Goal: Information Seeking & Learning: Learn about a topic

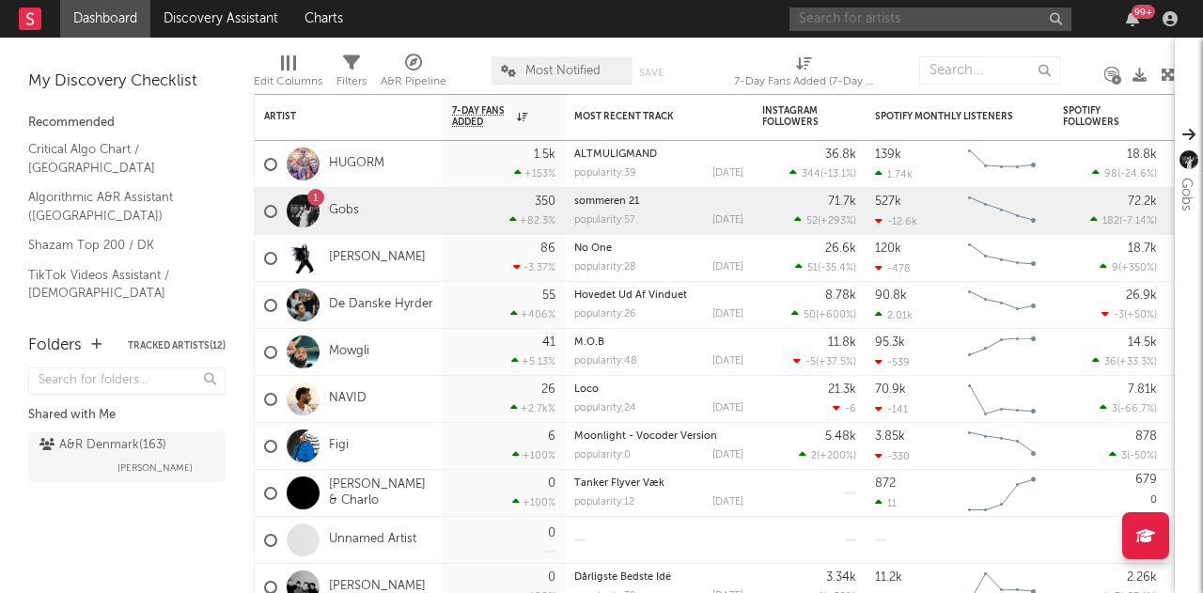
click at [865, 18] on input "text" at bounding box center [931, 20] width 282 height 24
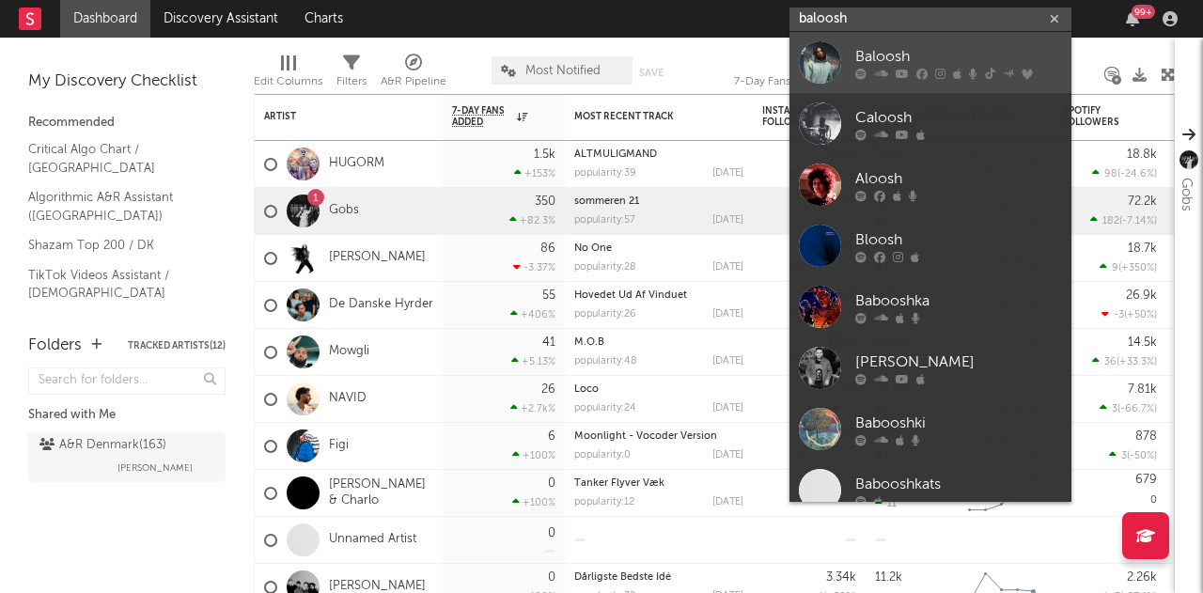
type input "baloosh"
click at [855, 63] on link "Baloosh" at bounding box center [931, 62] width 282 height 61
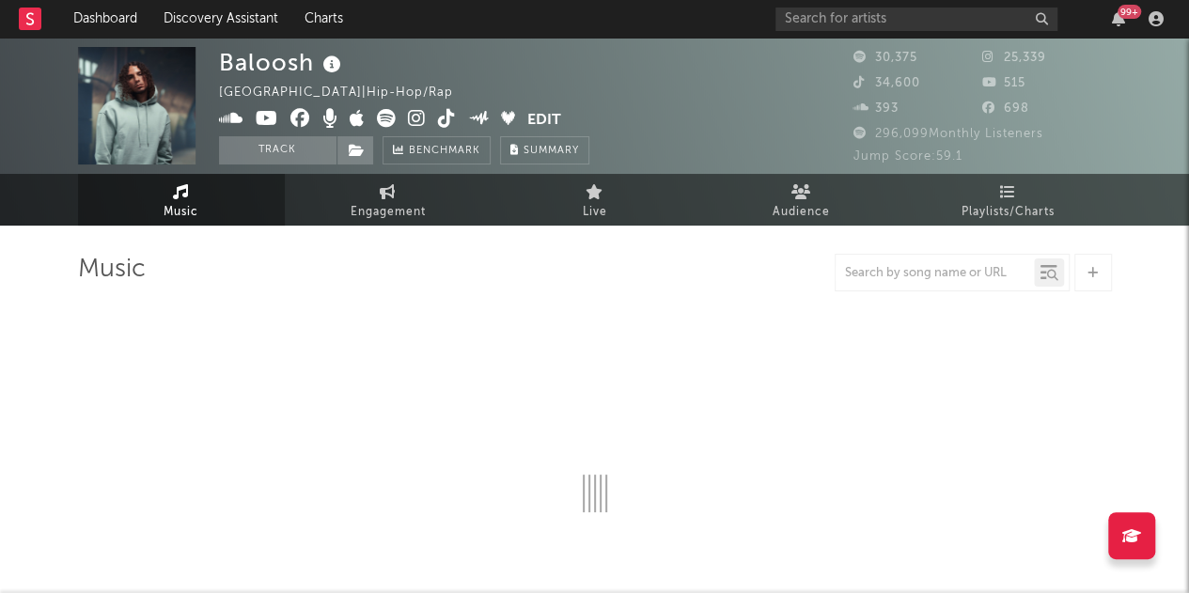
select select "6m"
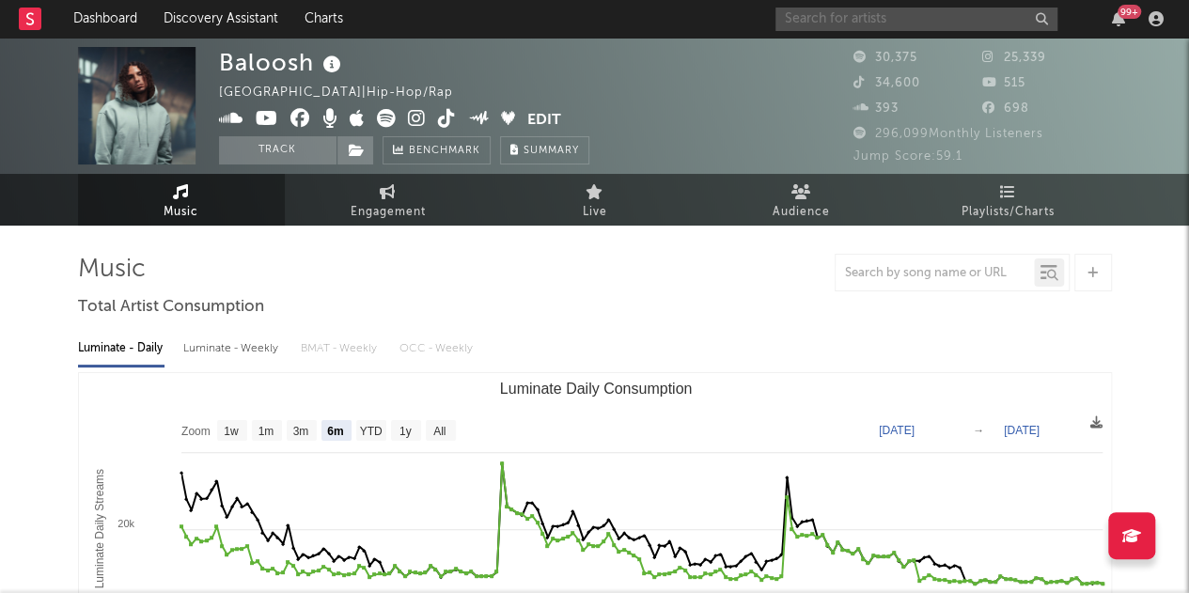
click at [943, 14] on input "text" at bounding box center [917, 20] width 282 height 24
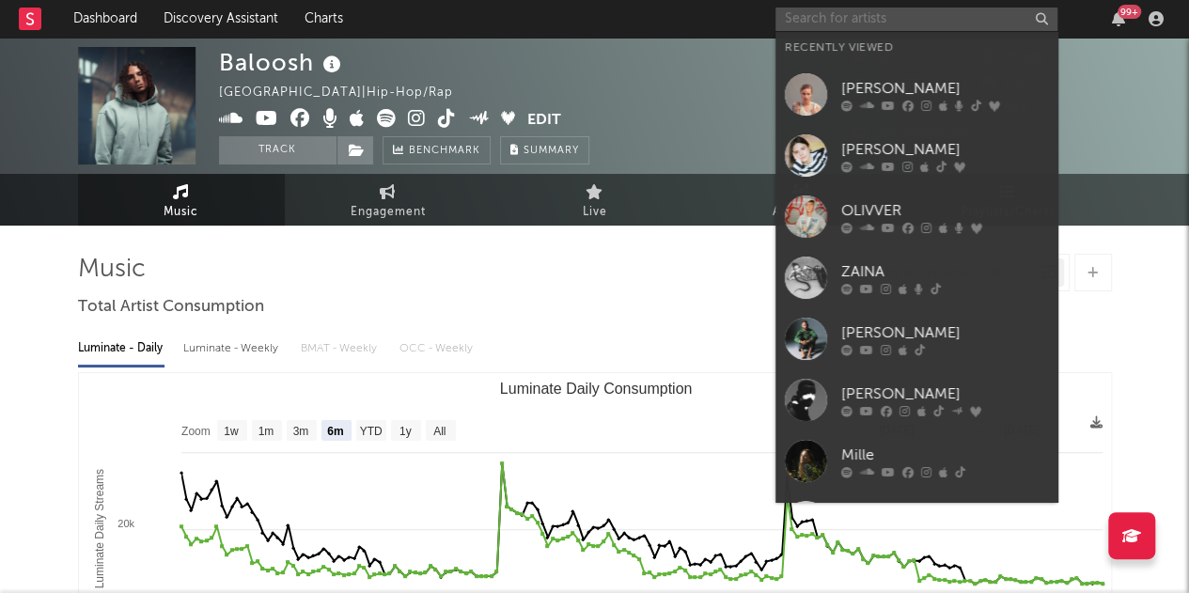
click at [943, 14] on input "text" at bounding box center [917, 20] width 282 height 24
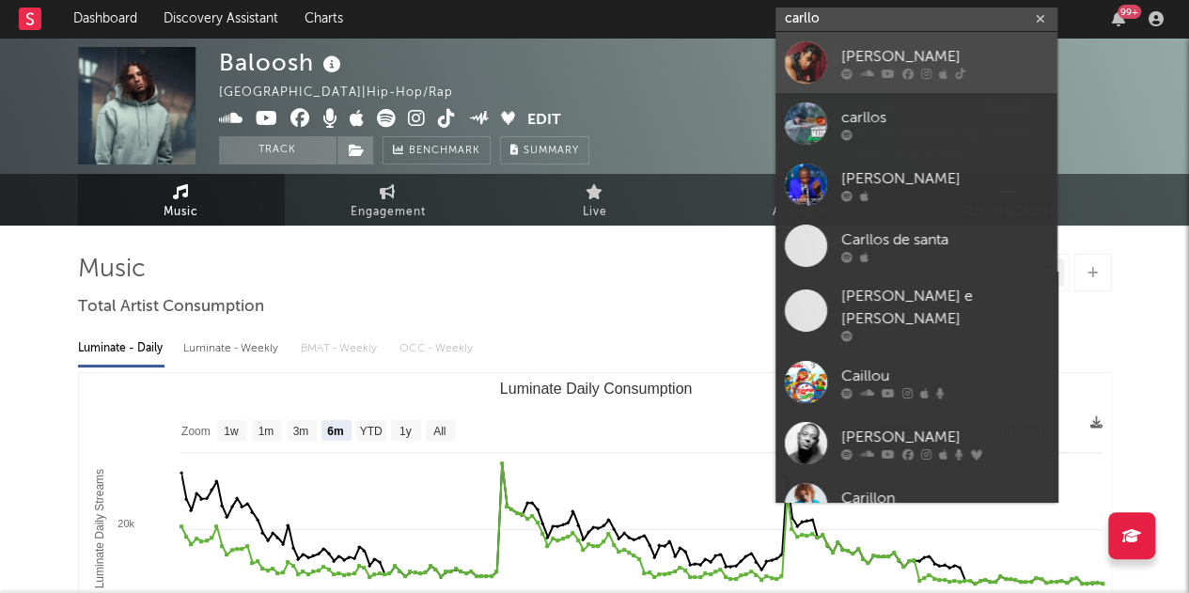
type input "carllo"
click at [913, 48] on div "[PERSON_NAME]" at bounding box center [944, 56] width 207 height 23
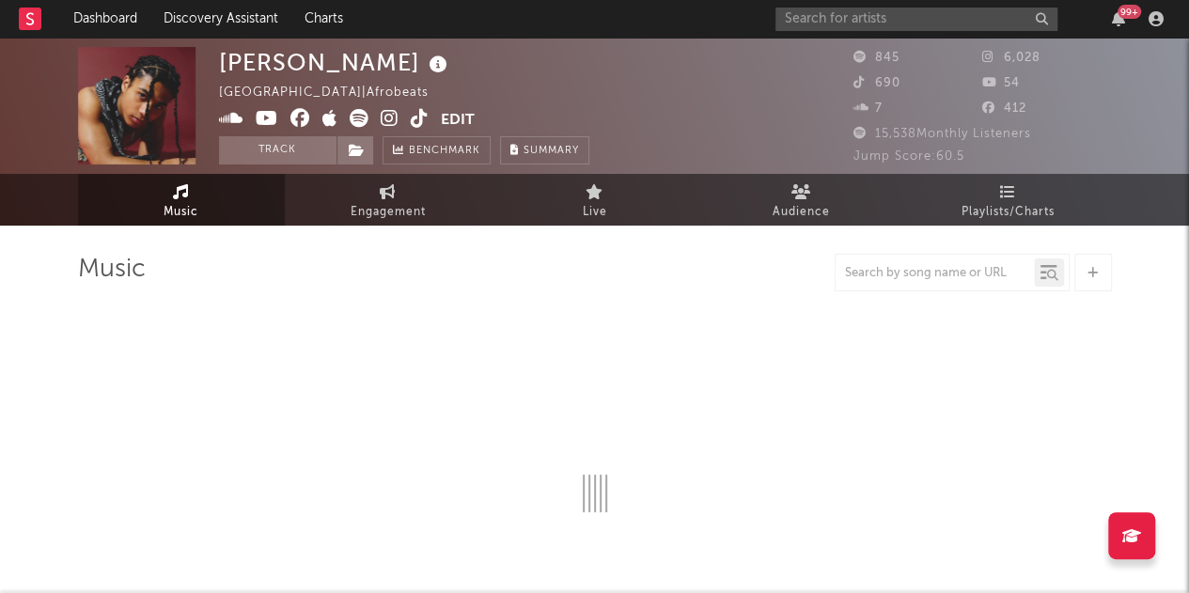
select select "1w"
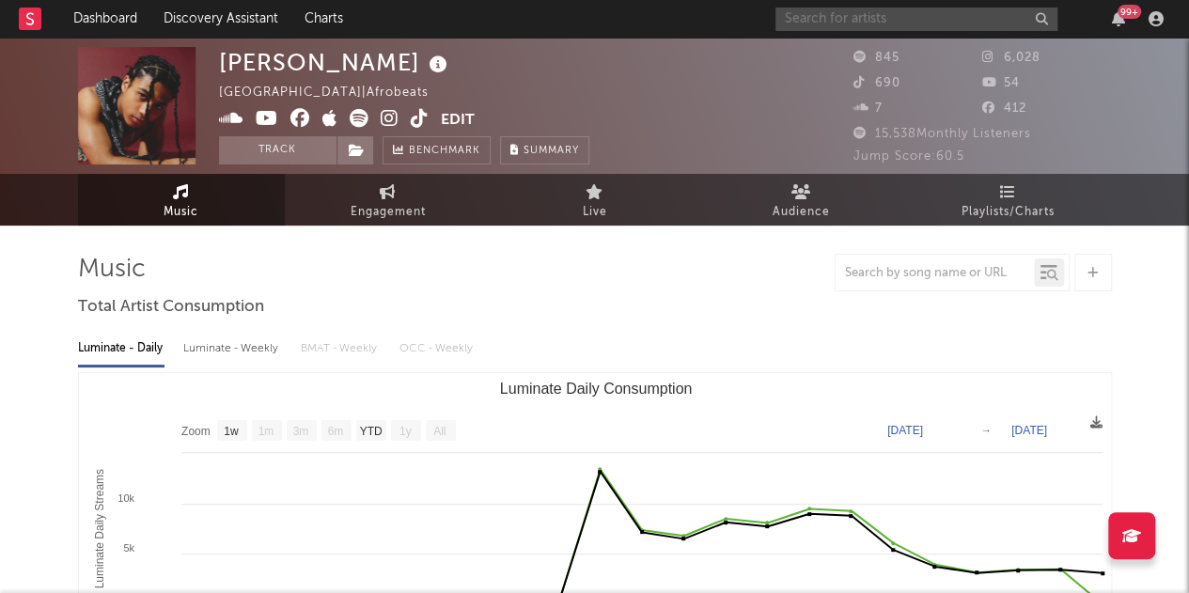
click at [951, 18] on input "text" at bounding box center [917, 20] width 282 height 24
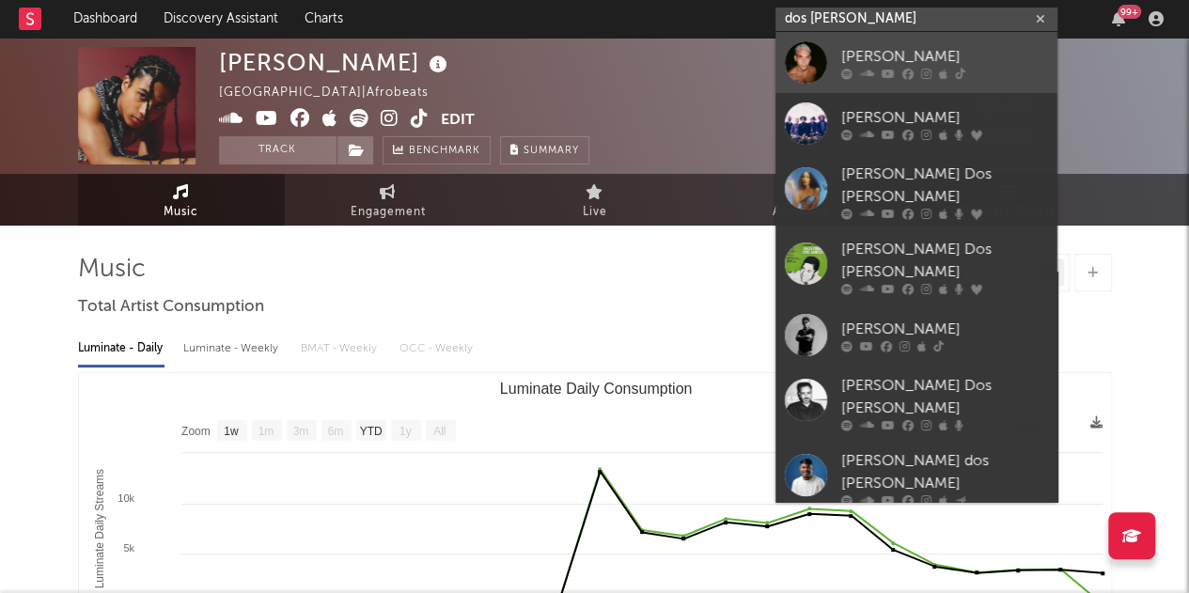
type input "dos [PERSON_NAME]"
click at [869, 61] on div "[PERSON_NAME]" at bounding box center [944, 56] width 207 height 23
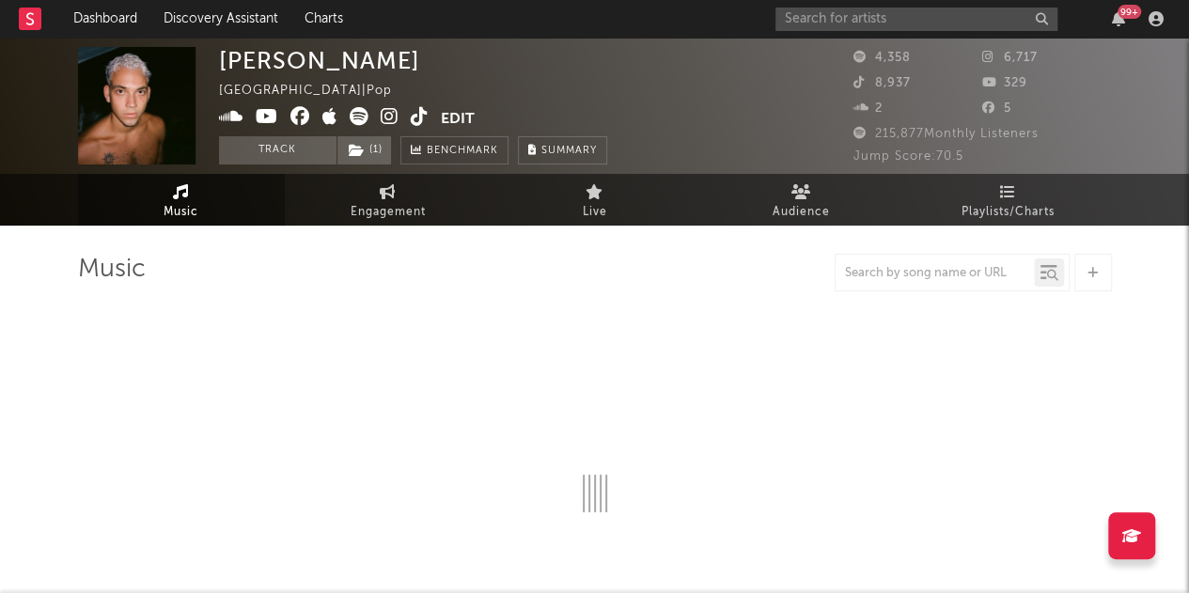
select select "6m"
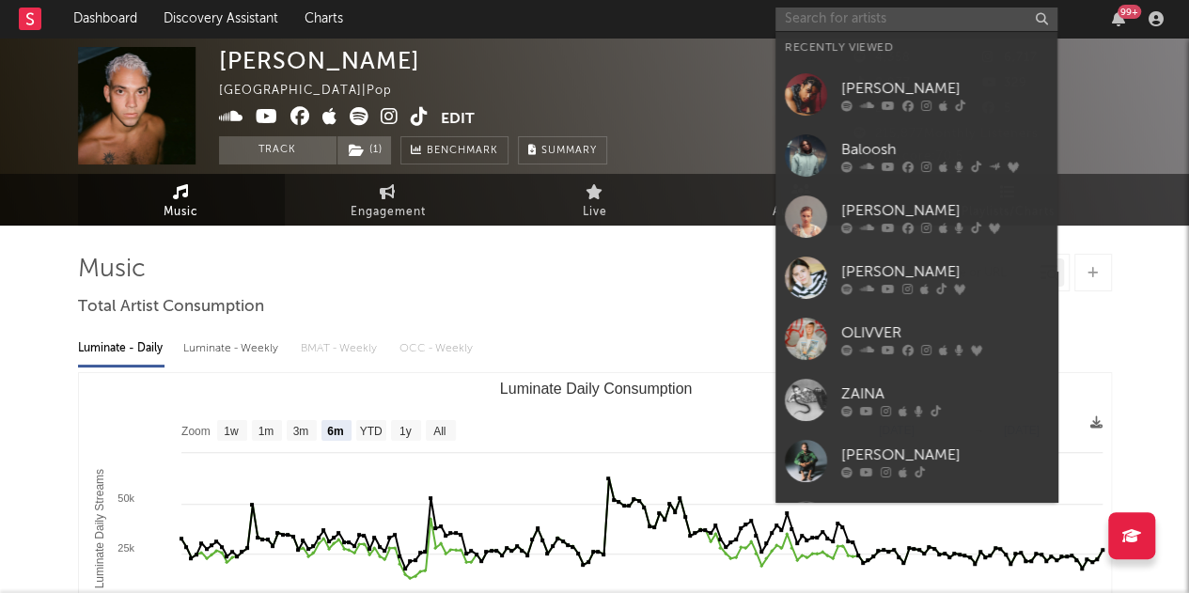
click at [904, 16] on input "text" at bounding box center [917, 20] width 282 height 24
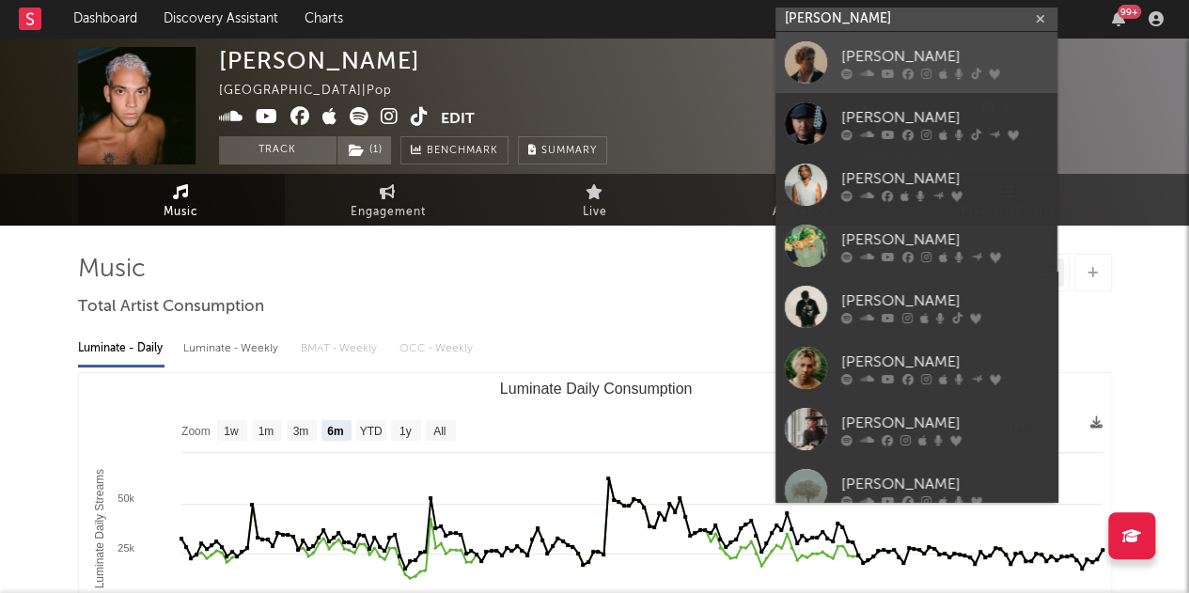
type input "[PERSON_NAME]"
click at [918, 69] on div at bounding box center [944, 73] width 207 height 11
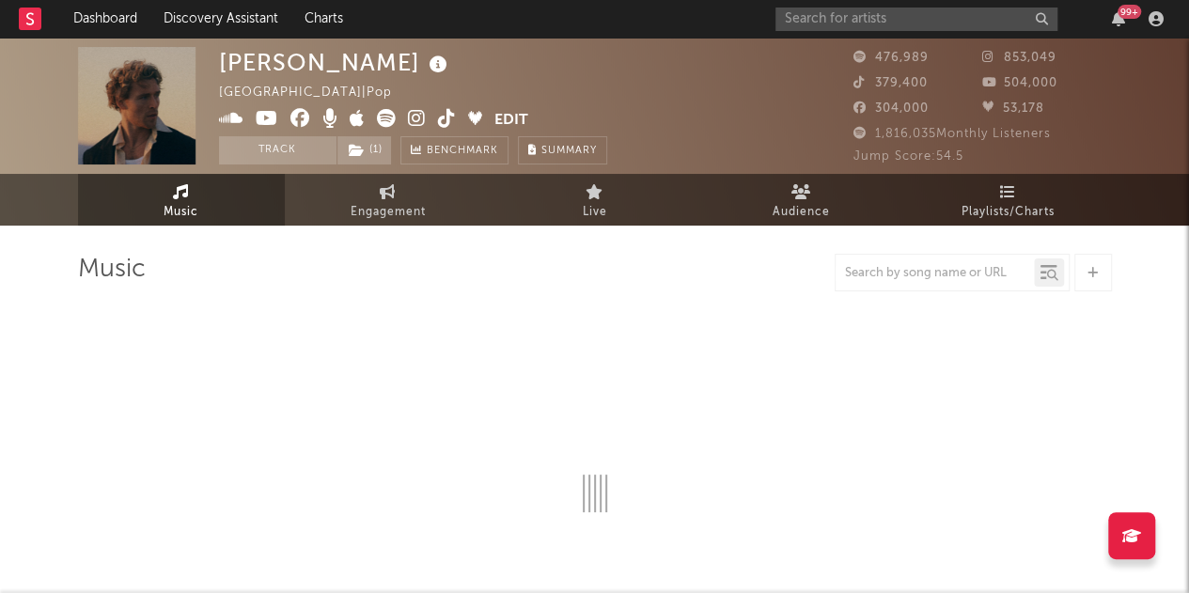
select select "6m"
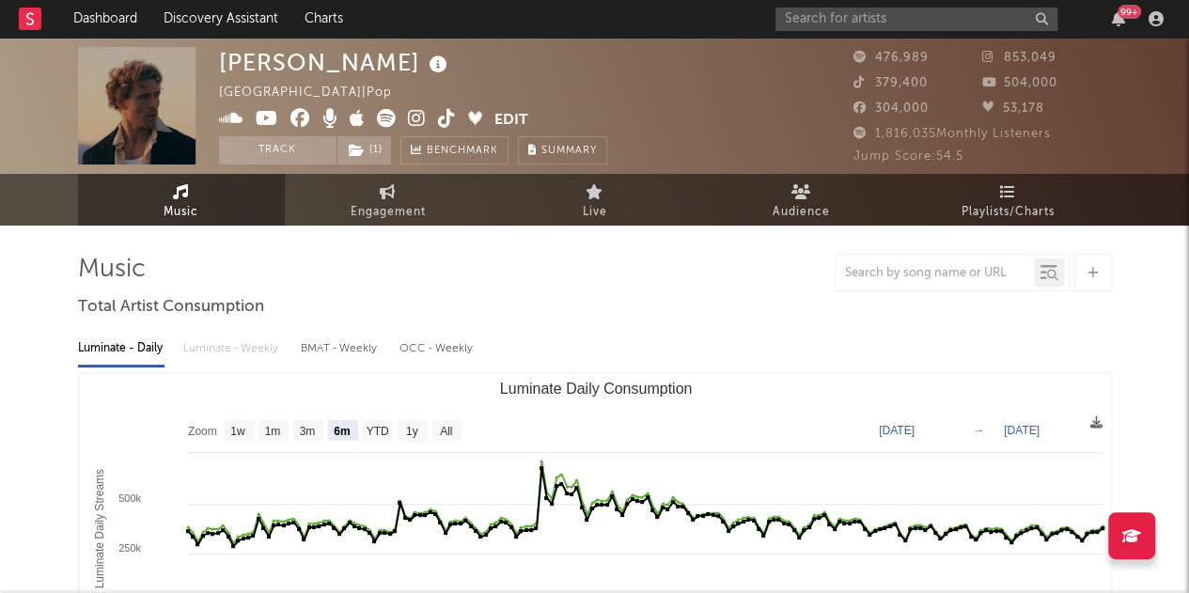
click at [824, 40] on div "[PERSON_NAME] | Pop Edit Track ( 1 ) Benchmark Summary 476,989 853,049 379,400 …" at bounding box center [594, 106] width 1189 height 136
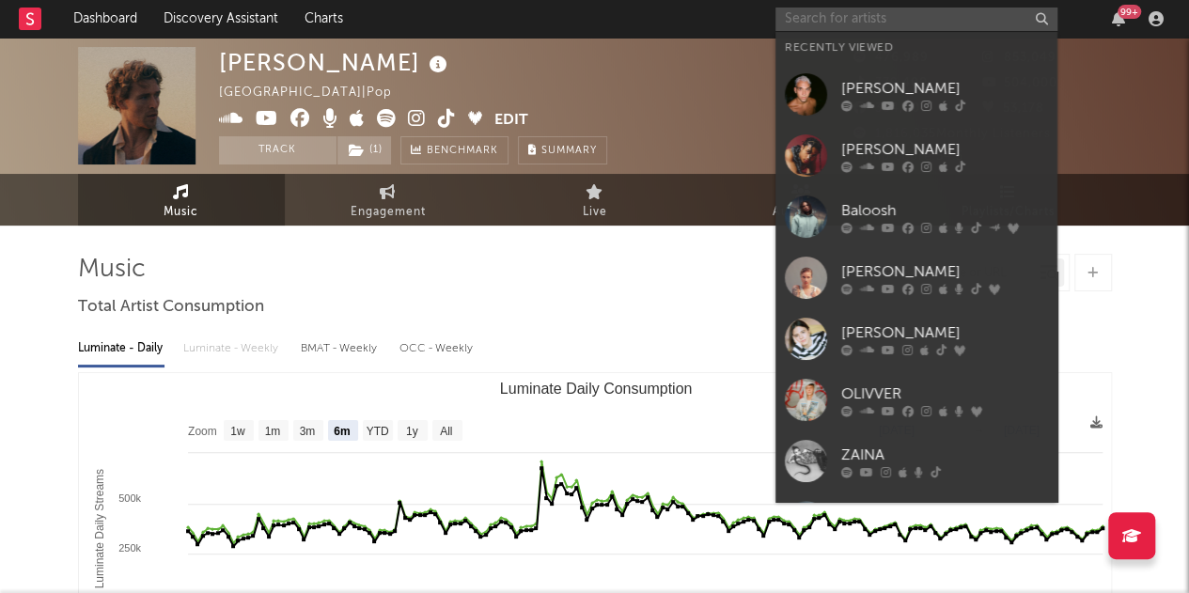
click at [821, 24] on input "text" at bounding box center [917, 20] width 282 height 24
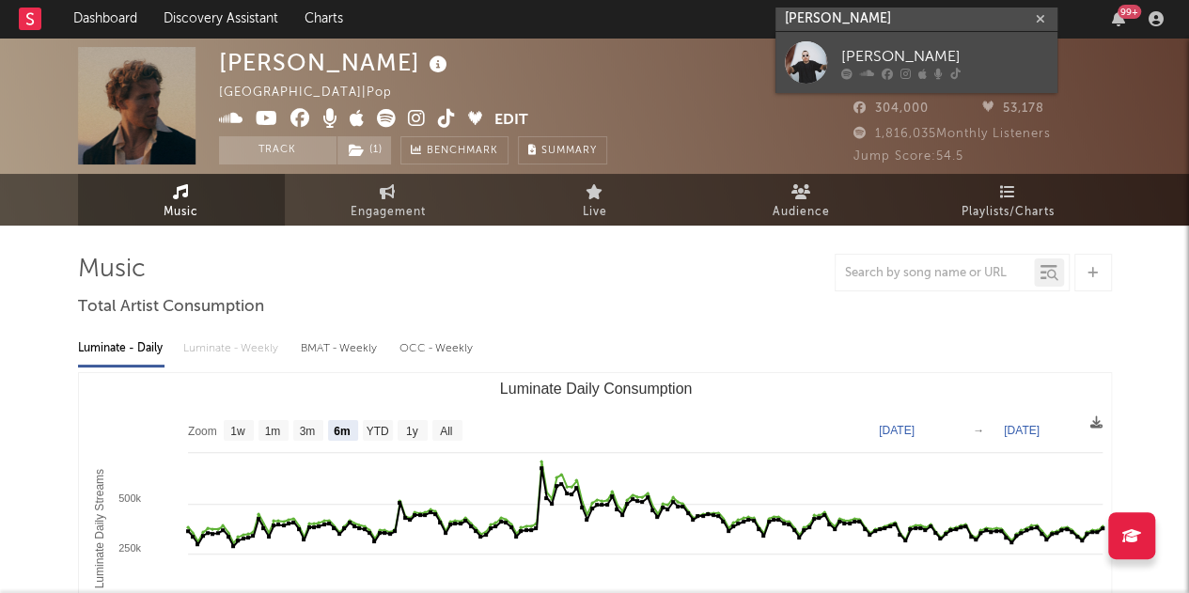
type input "[PERSON_NAME]"
click at [907, 72] on icon at bounding box center [906, 73] width 10 height 11
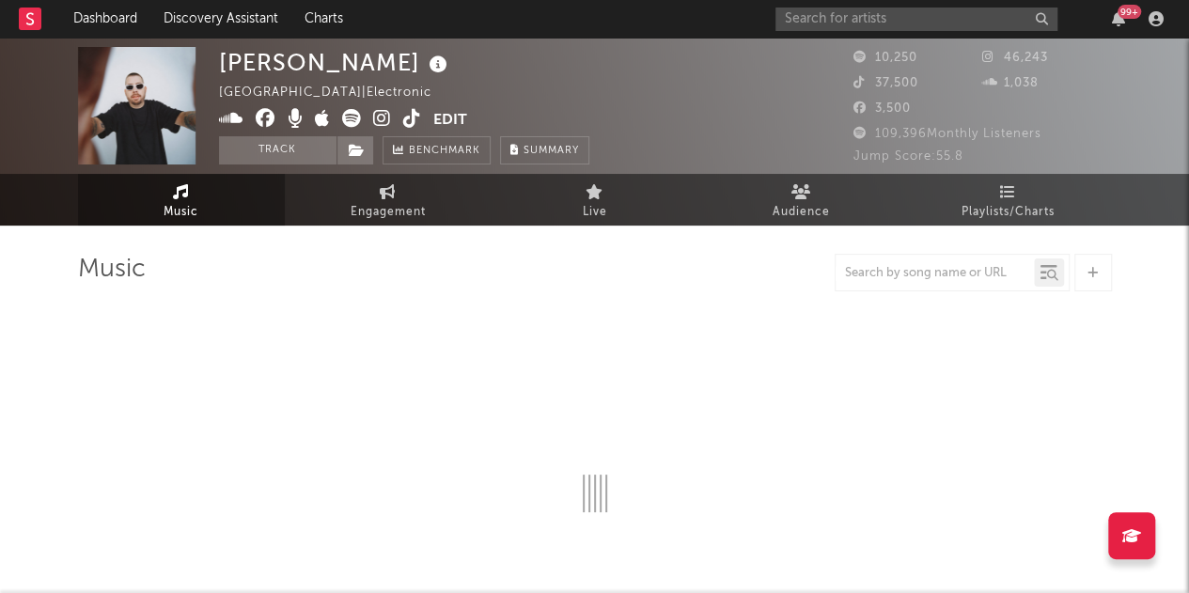
select select "6m"
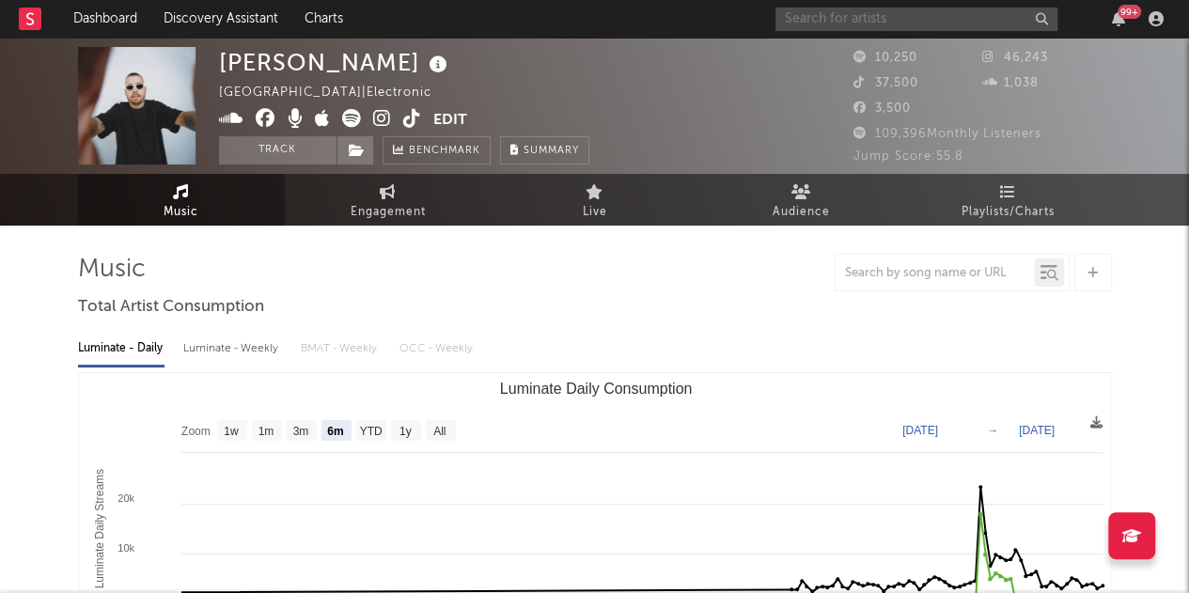
click at [848, 8] on input "text" at bounding box center [917, 20] width 282 height 24
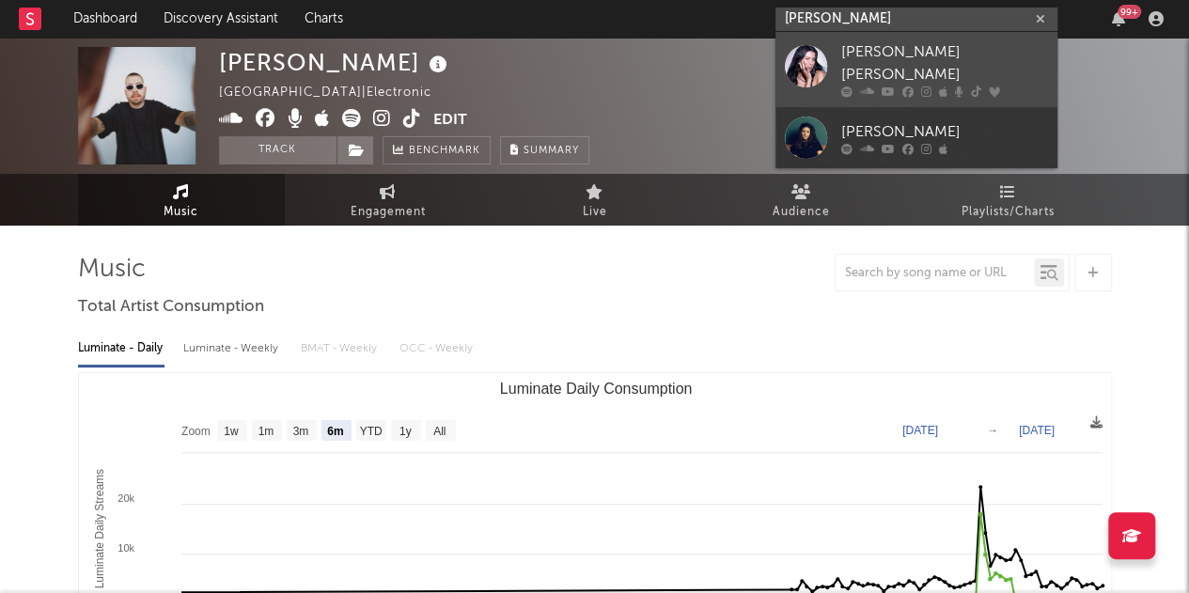
type input "[PERSON_NAME]"
click at [857, 59] on div "[PERSON_NAME] [PERSON_NAME]" at bounding box center [944, 63] width 207 height 45
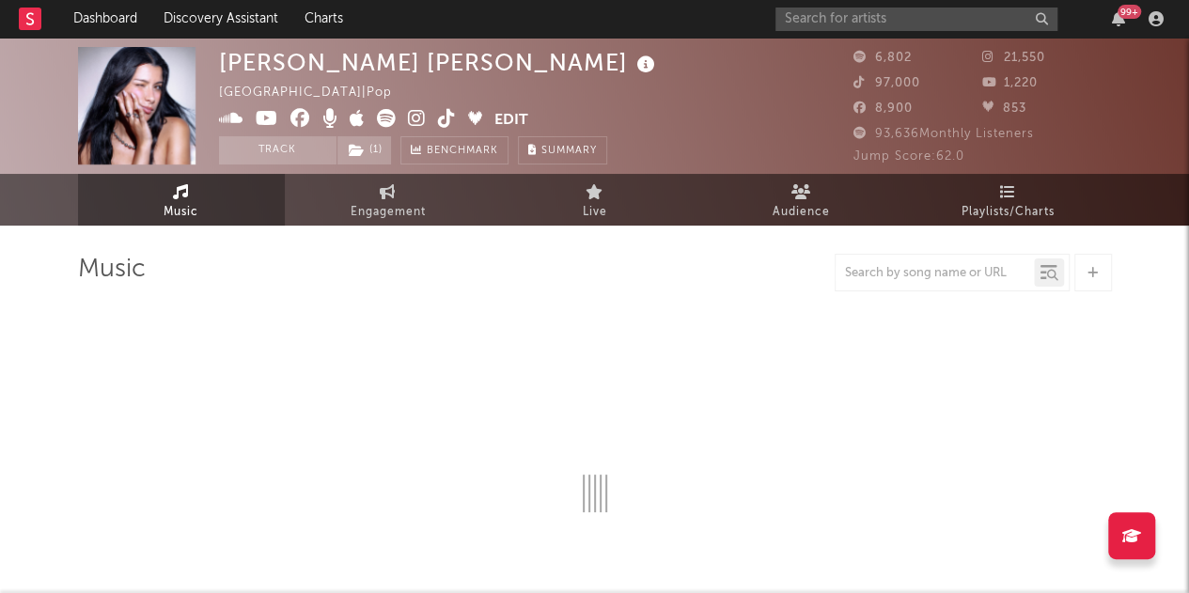
select select "6m"
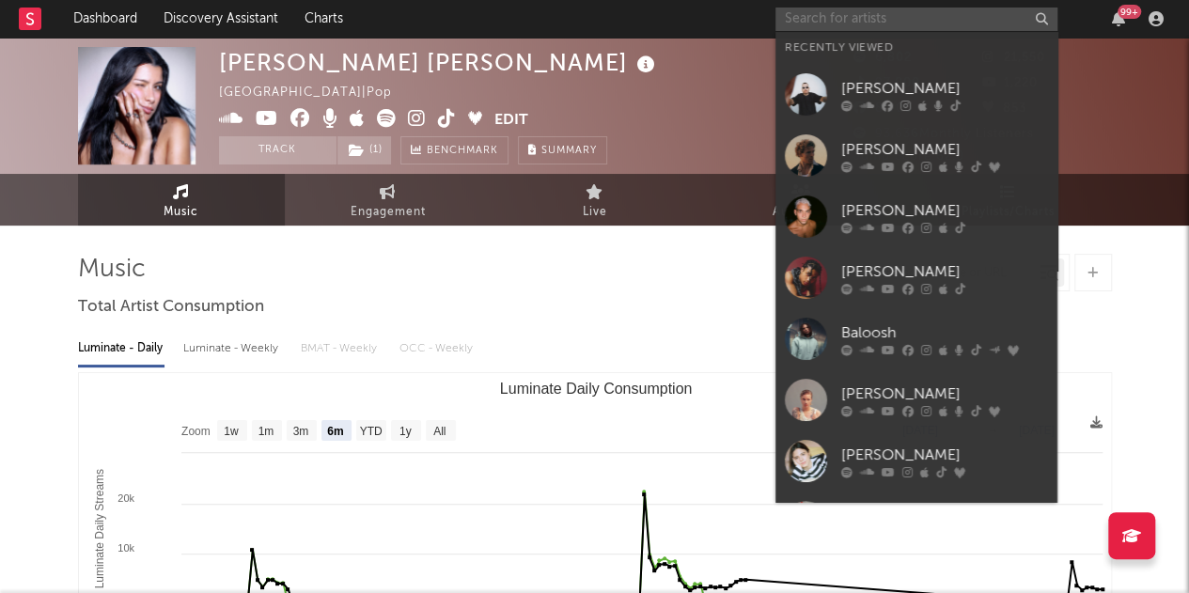
click at [950, 24] on input "text" at bounding box center [917, 20] width 282 height 24
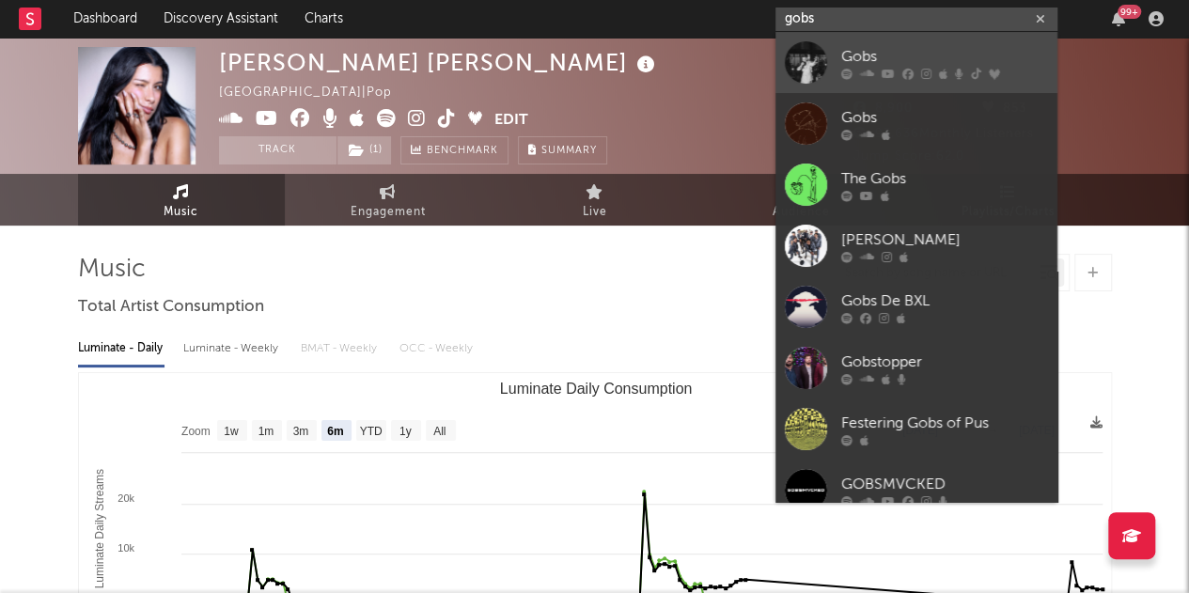
type input "gobs"
click at [841, 68] on link "Gobs" at bounding box center [917, 62] width 282 height 61
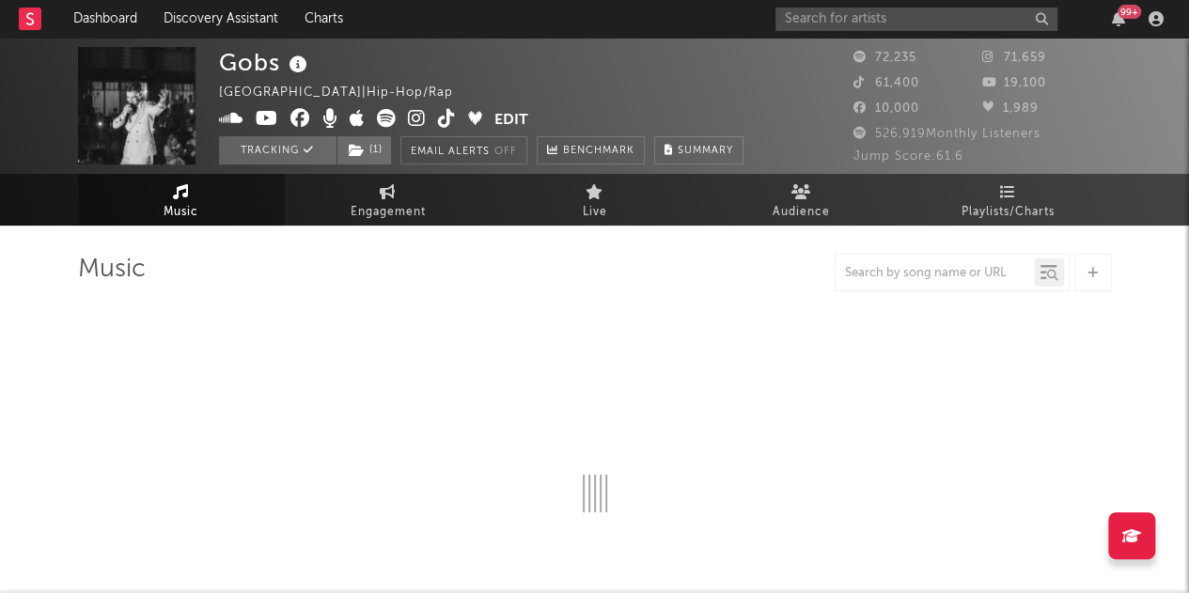
select select "6m"
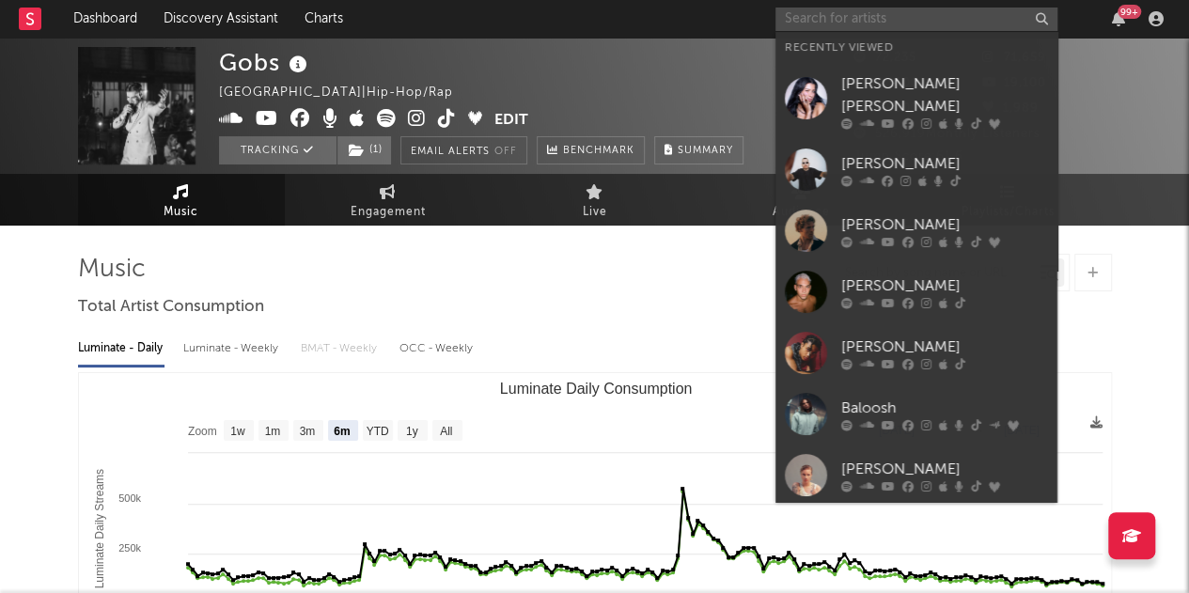
click at [876, 16] on input "text" at bounding box center [917, 20] width 282 height 24
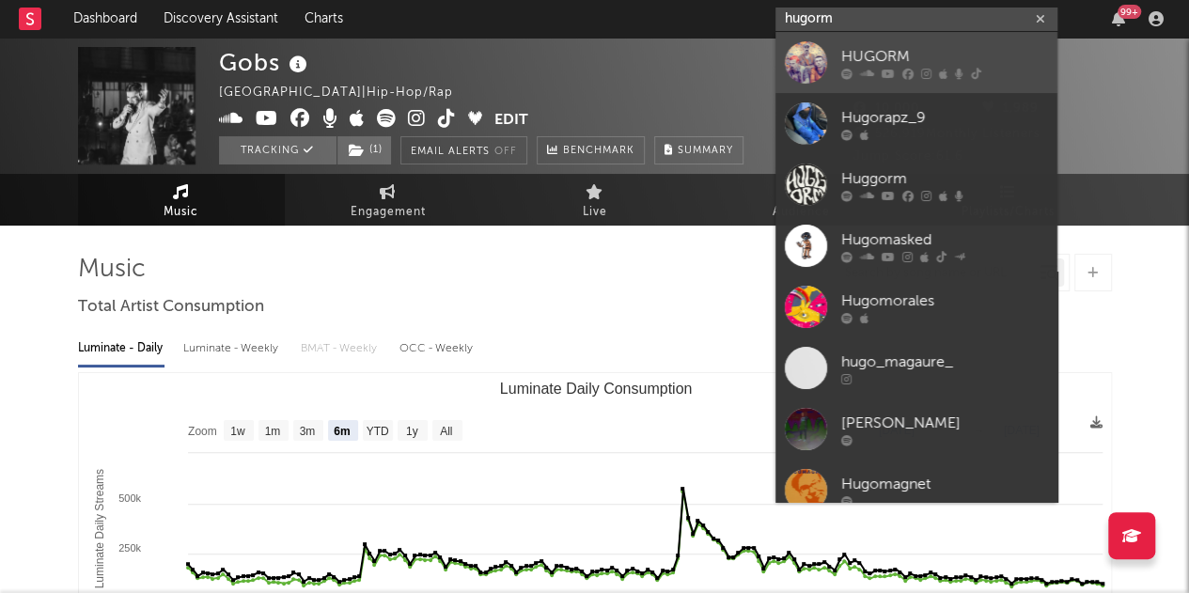
type input "hugorm"
click at [867, 46] on div "HUGORM" at bounding box center [944, 56] width 207 height 23
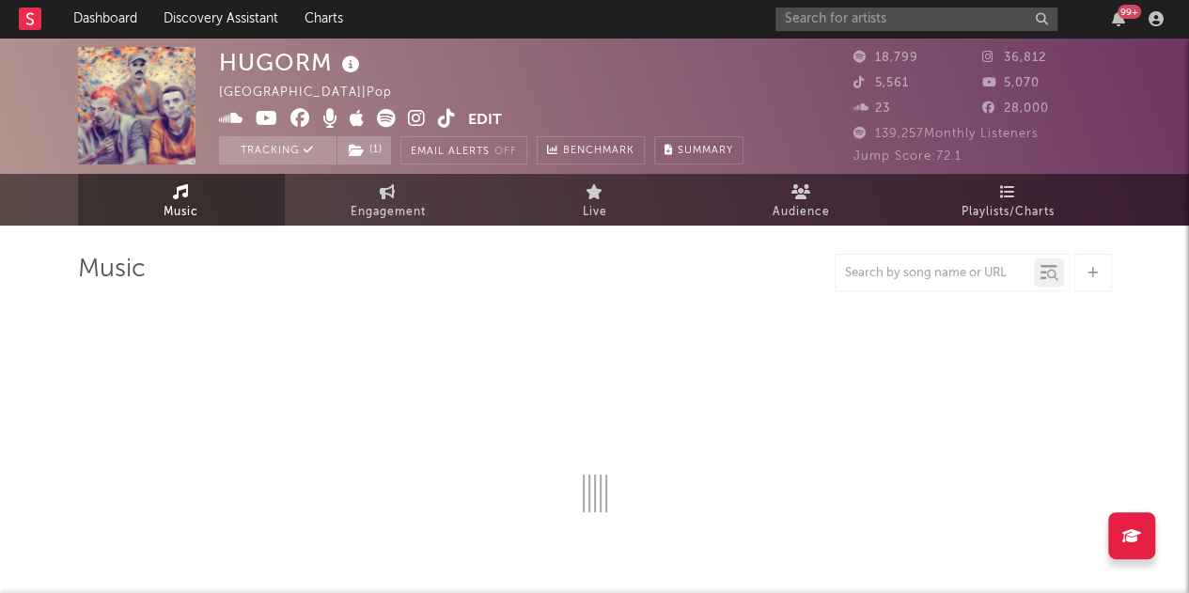
select select "6m"
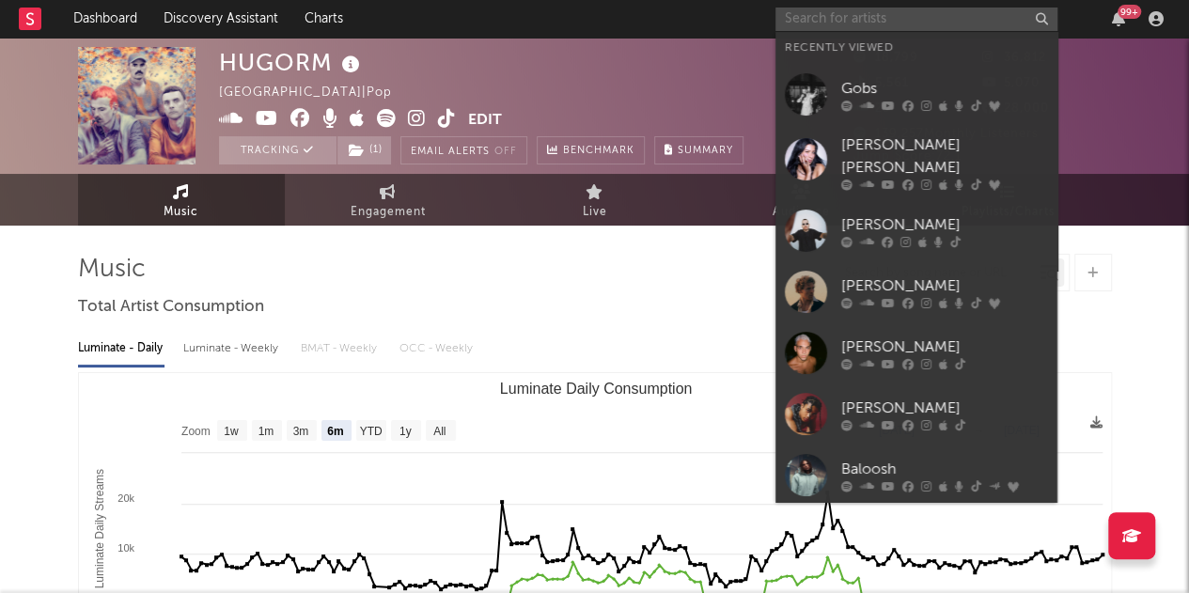
click at [835, 19] on input "text" at bounding box center [917, 20] width 282 height 24
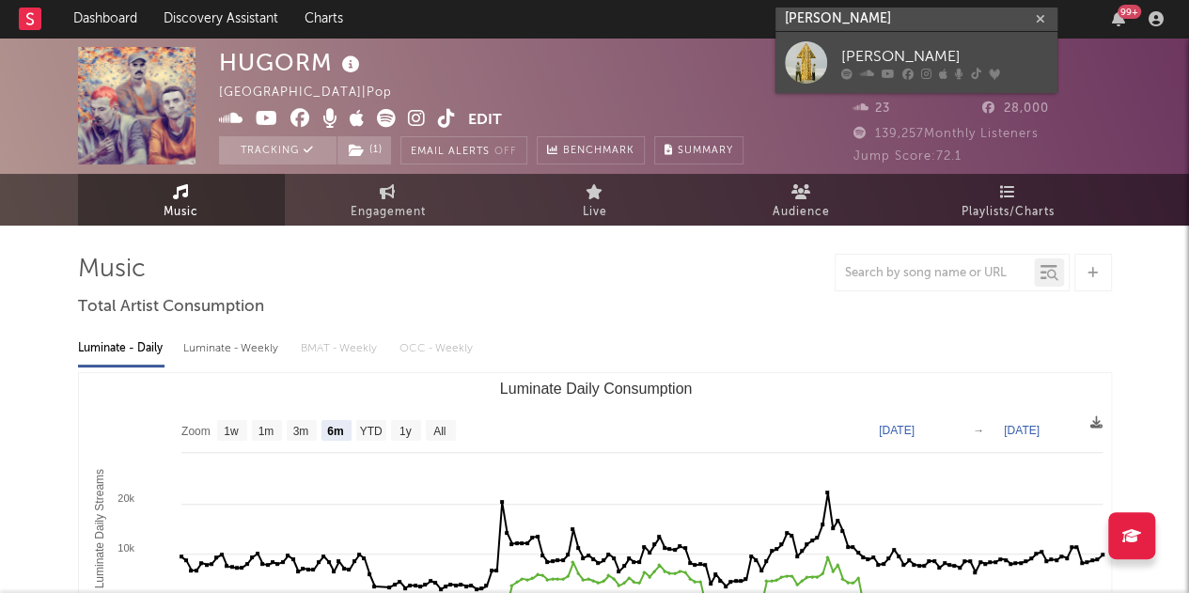
type input "[PERSON_NAME]"
click at [918, 66] on div "[PERSON_NAME]" at bounding box center [944, 56] width 207 height 23
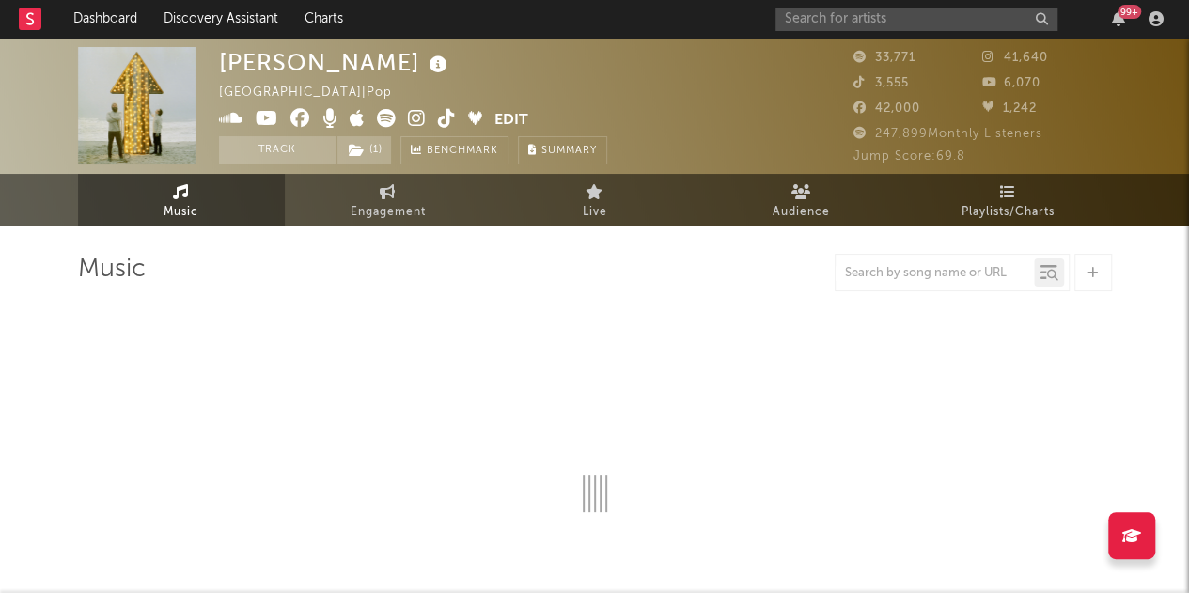
select select "6m"
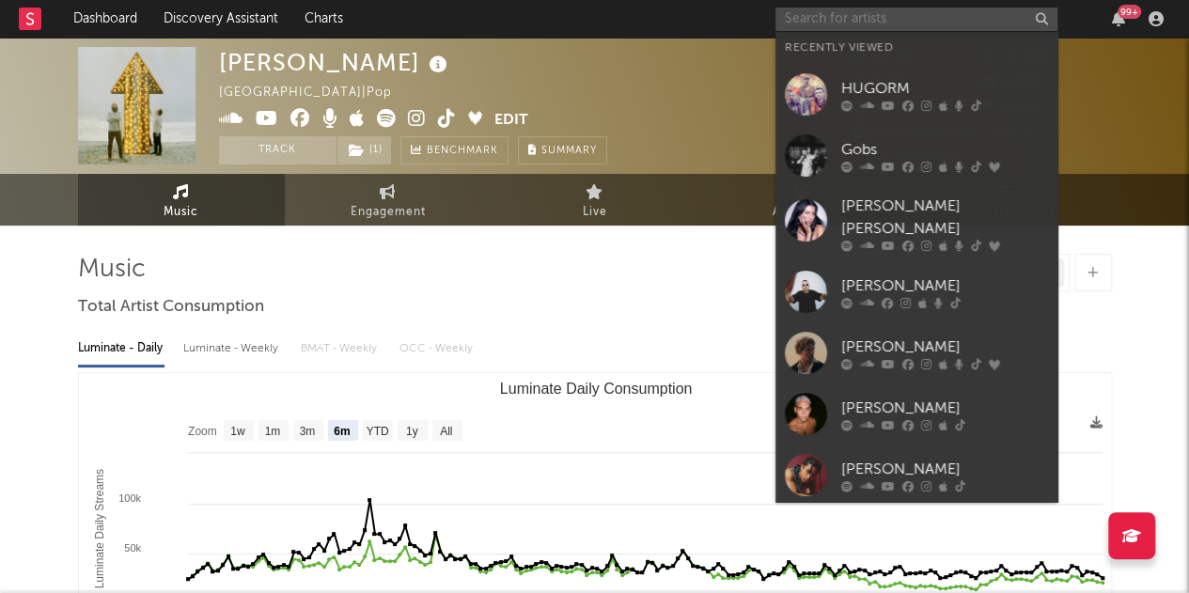
click at [850, 18] on input "text" at bounding box center [917, 20] width 282 height 24
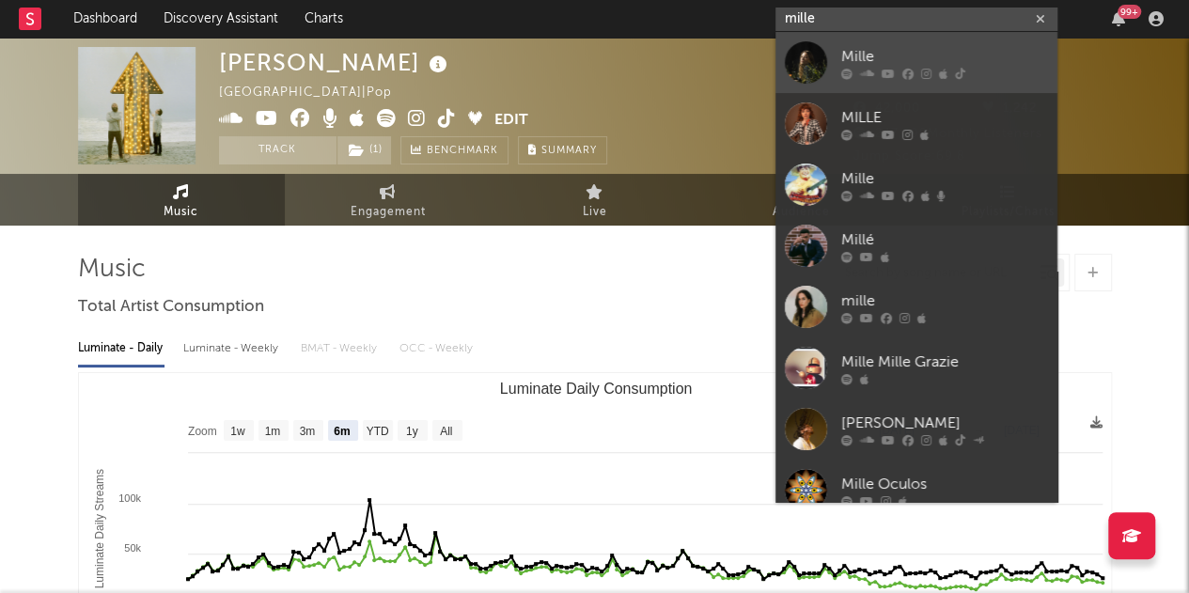
type input "mille"
click at [852, 55] on div "Mille" at bounding box center [944, 56] width 207 height 23
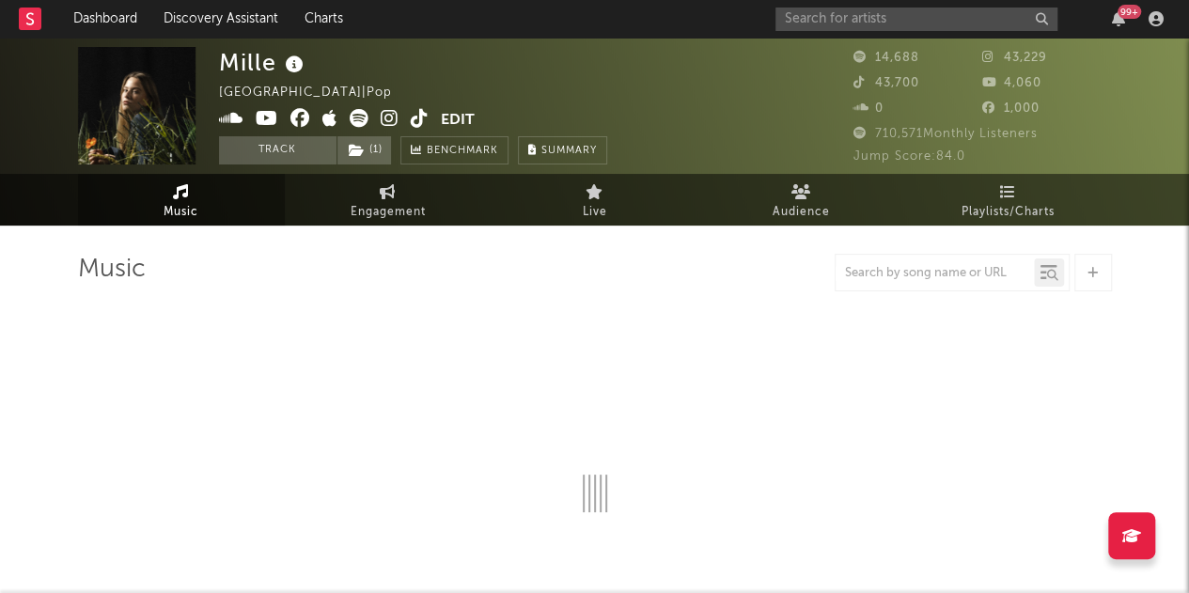
select select "6m"
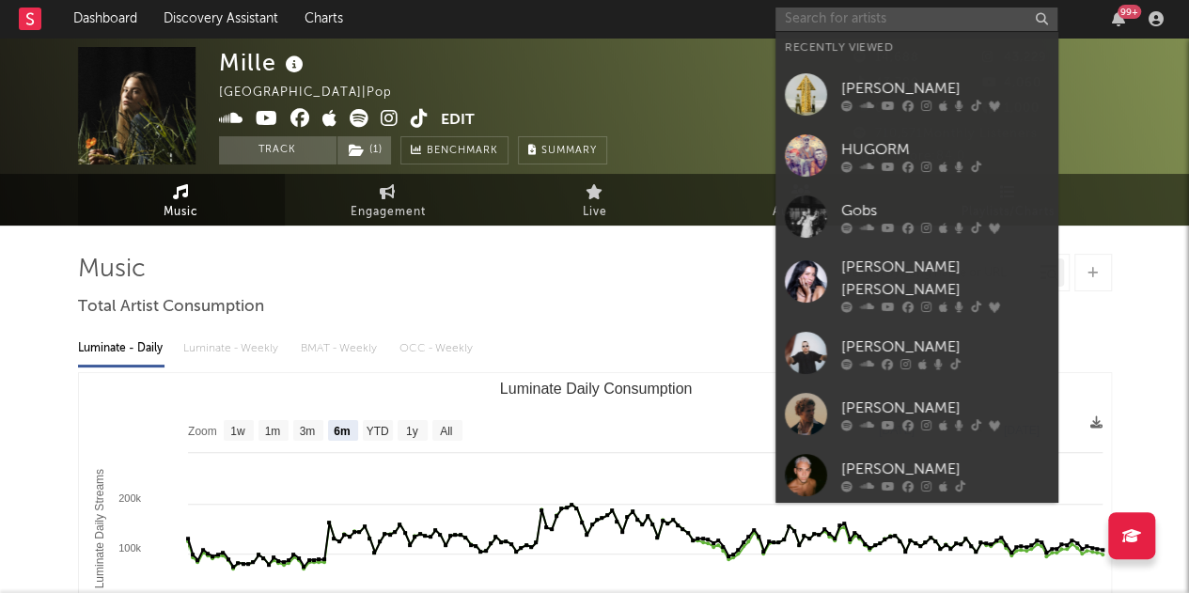
click at [865, 24] on input "text" at bounding box center [917, 20] width 282 height 24
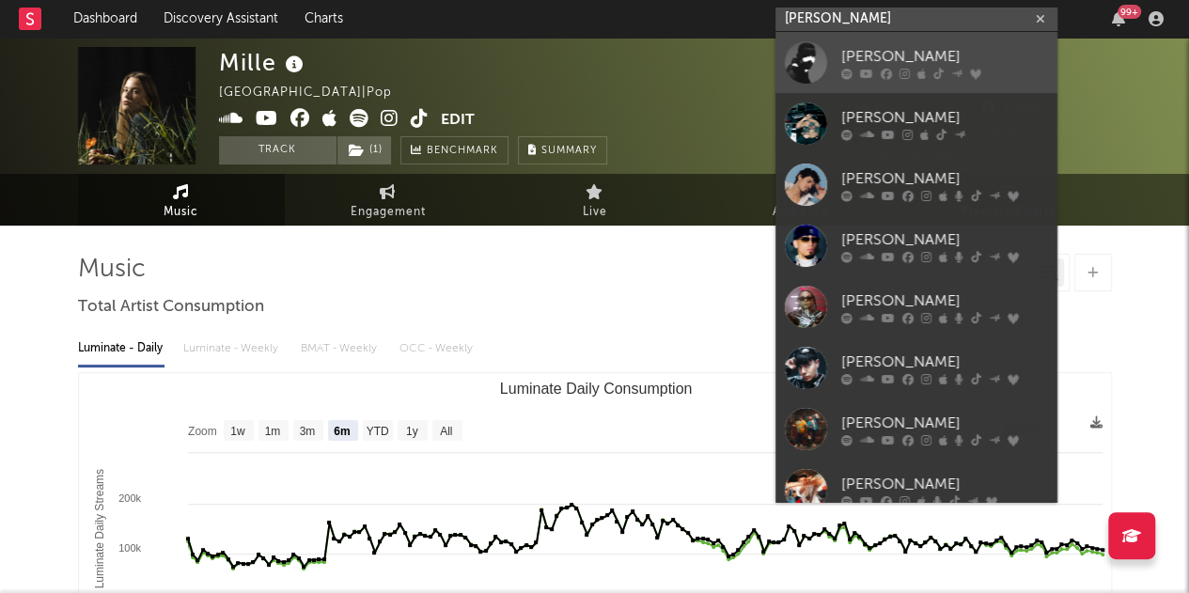
type input "[PERSON_NAME]"
click at [860, 71] on icon at bounding box center [866, 73] width 13 height 11
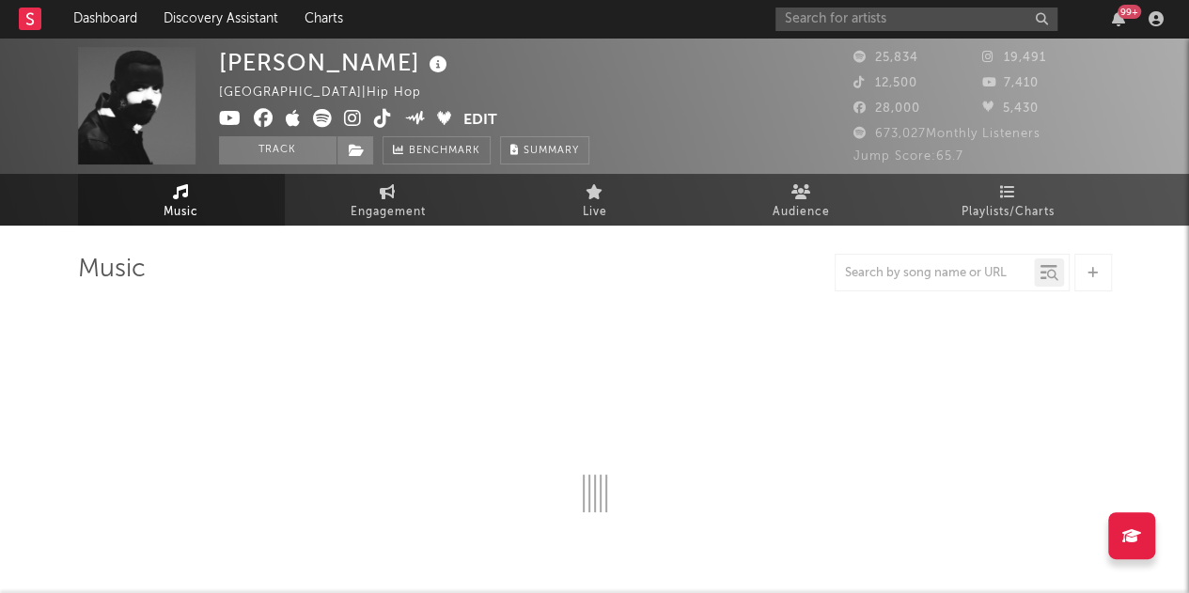
select select "6m"
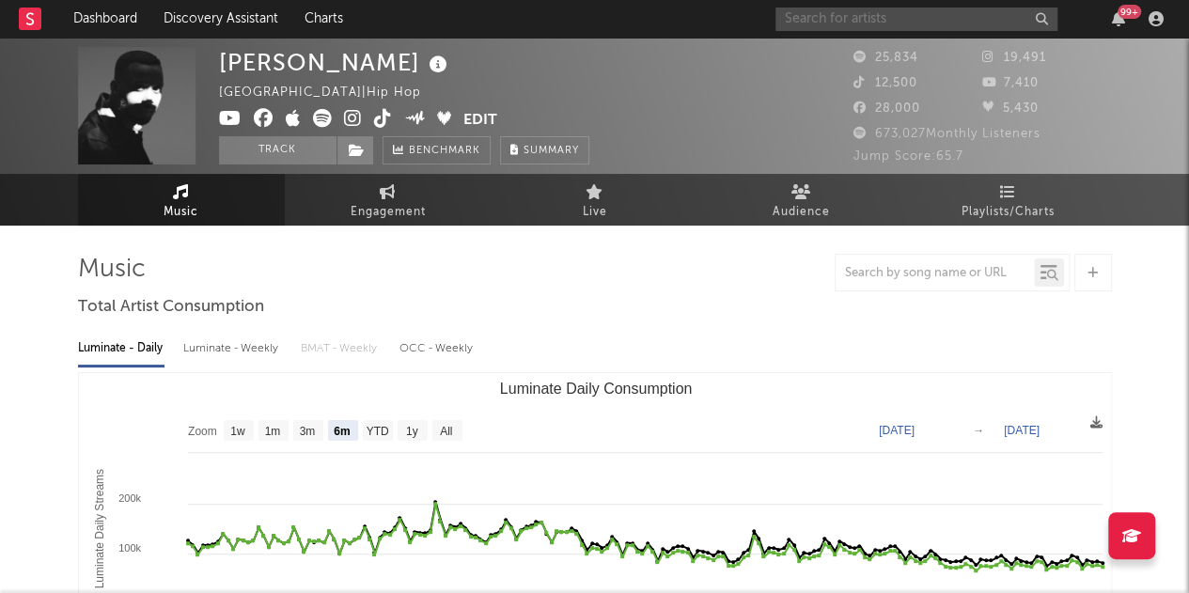
click at [817, 10] on input "text" at bounding box center [917, 20] width 282 height 24
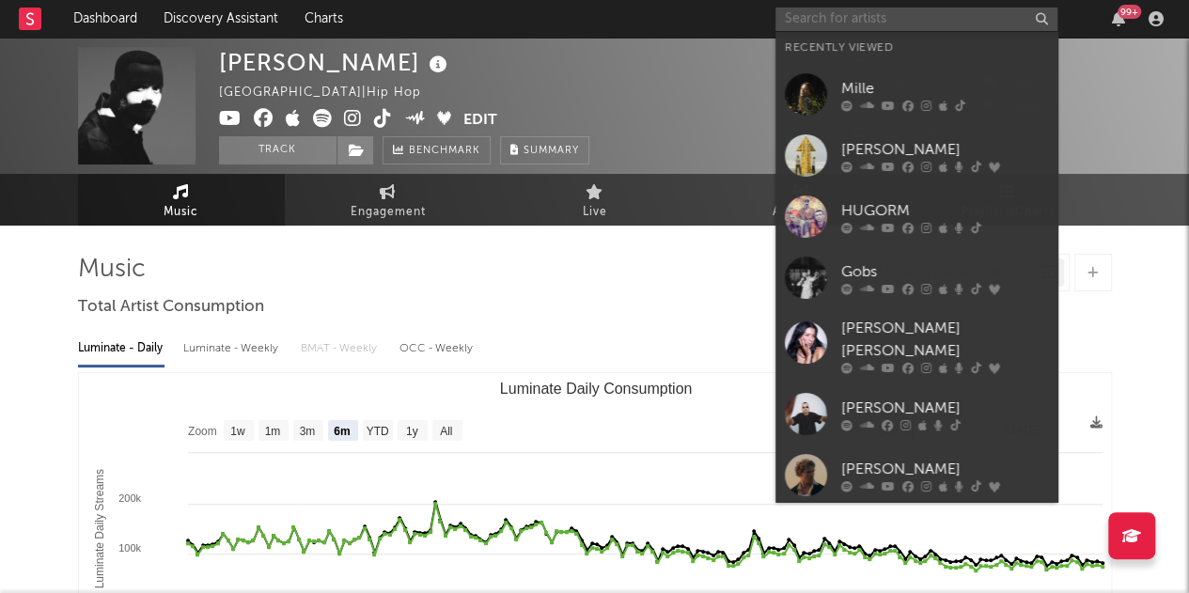
click at [817, 10] on input "text" at bounding box center [917, 20] width 282 height 24
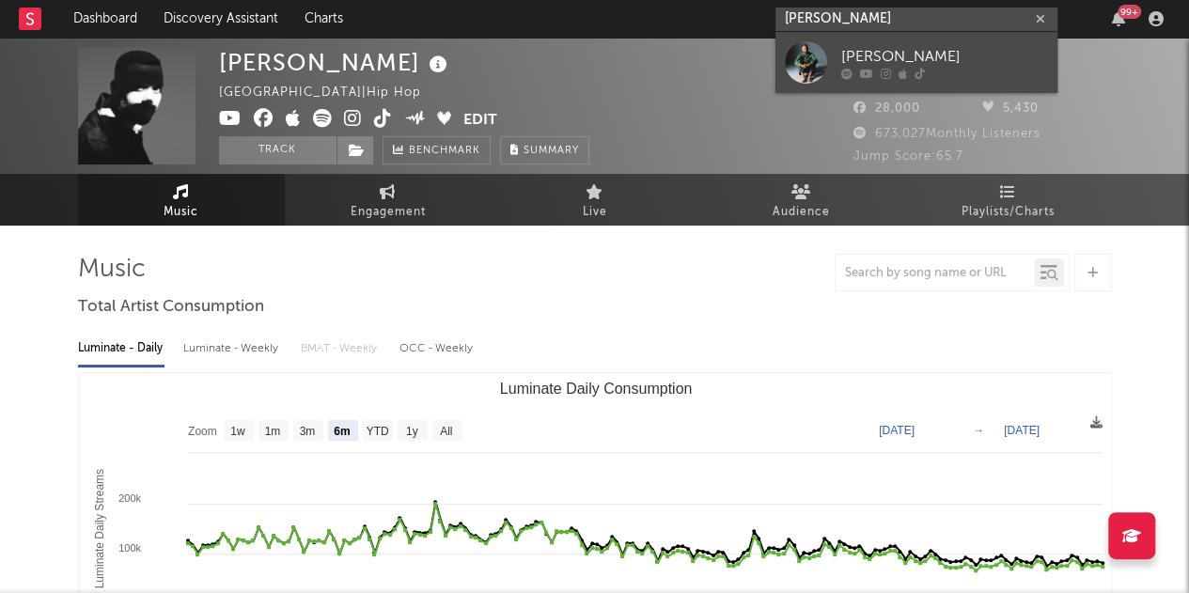
type input "[PERSON_NAME]"
click at [863, 82] on link "[PERSON_NAME]" at bounding box center [917, 62] width 282 height 61
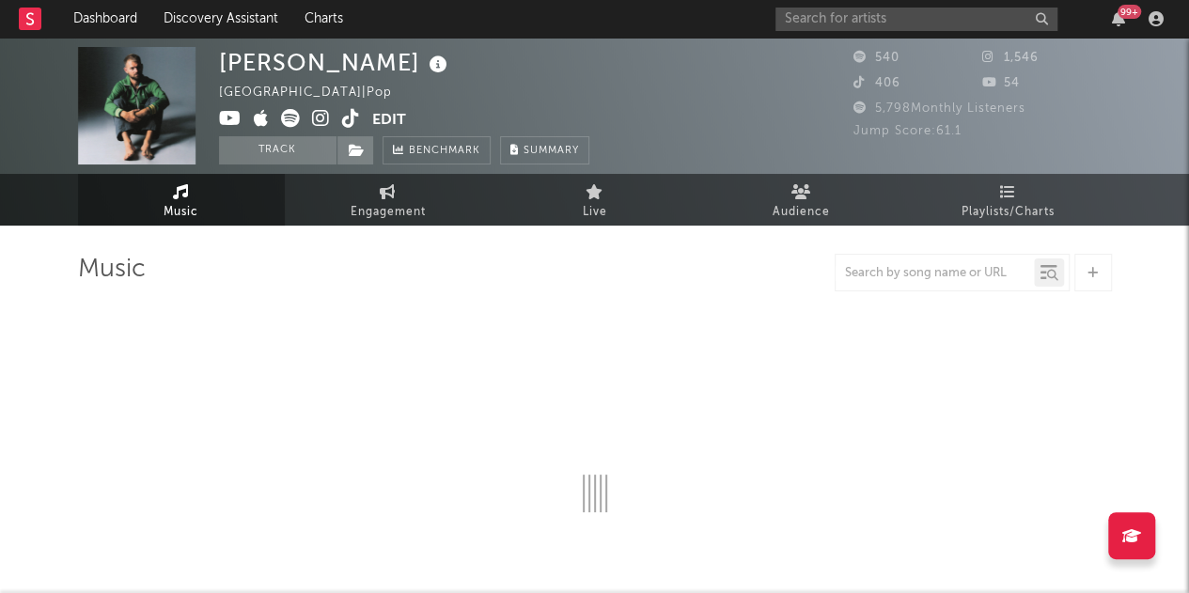
select select "6m"
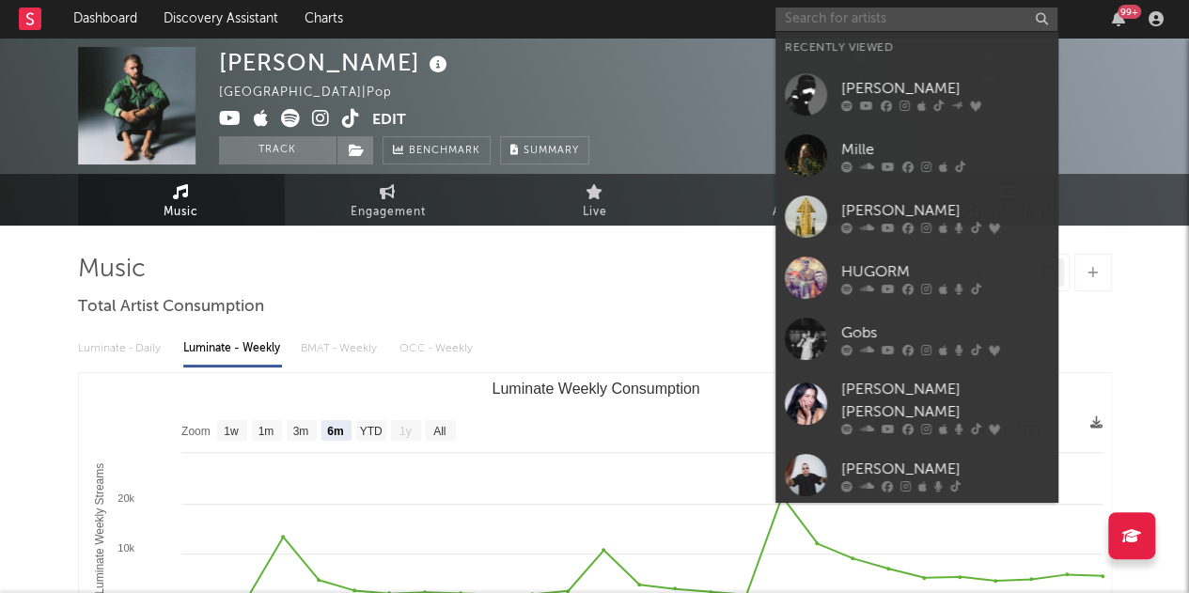
click at [898, 22] on input "text" at bounding box center [917, 20] width 282 height 24
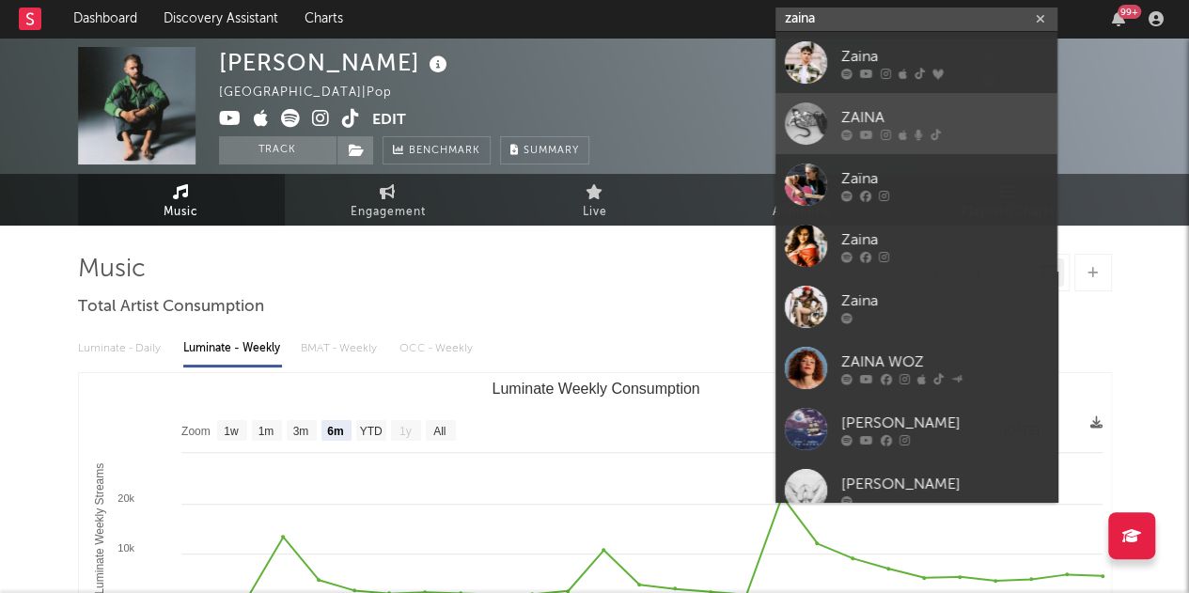
type input "zaina"
click at [884, 112] on div "ZAINA" at bounding box center [944, 117] width 207 height 23
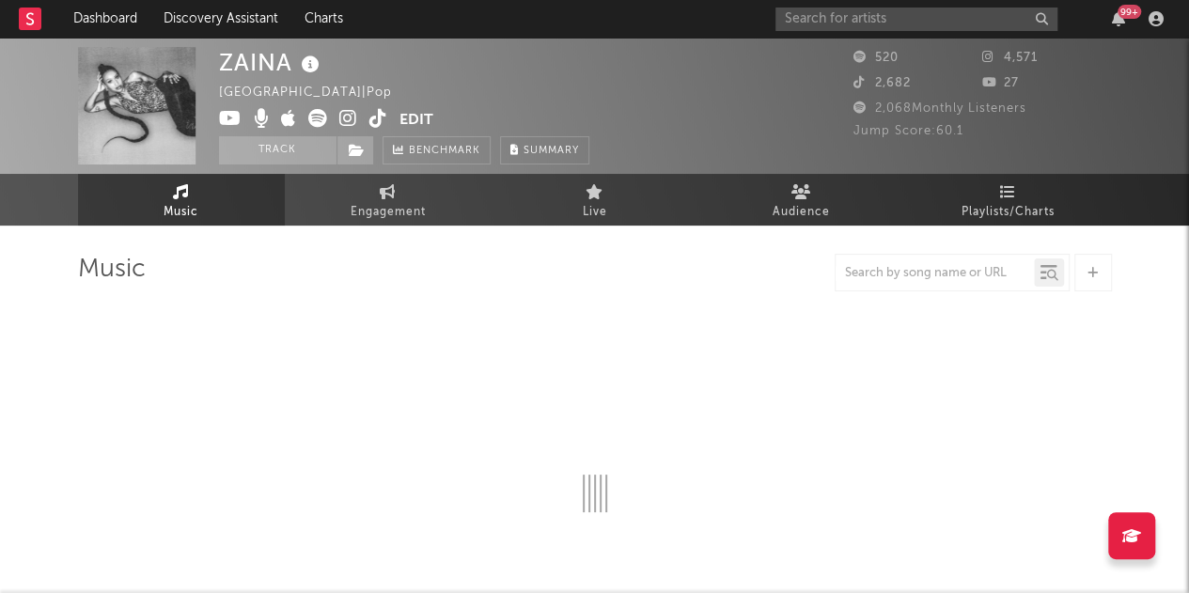
select select "6m"
